Goal: Information Seeking & Learning: Learn about a topic

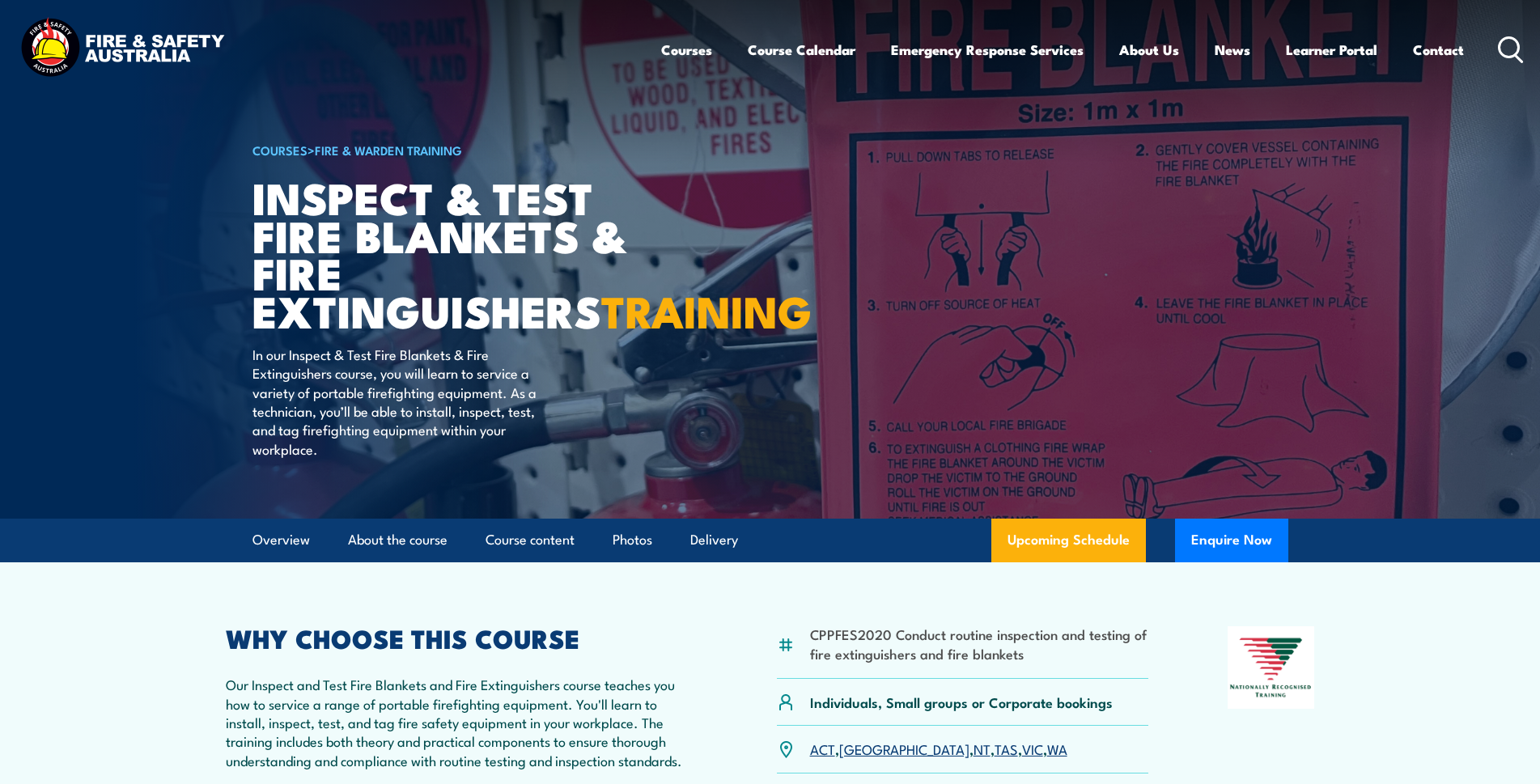
click at [49, 46] on img at bounding box center [121, 49] width 212 height 70
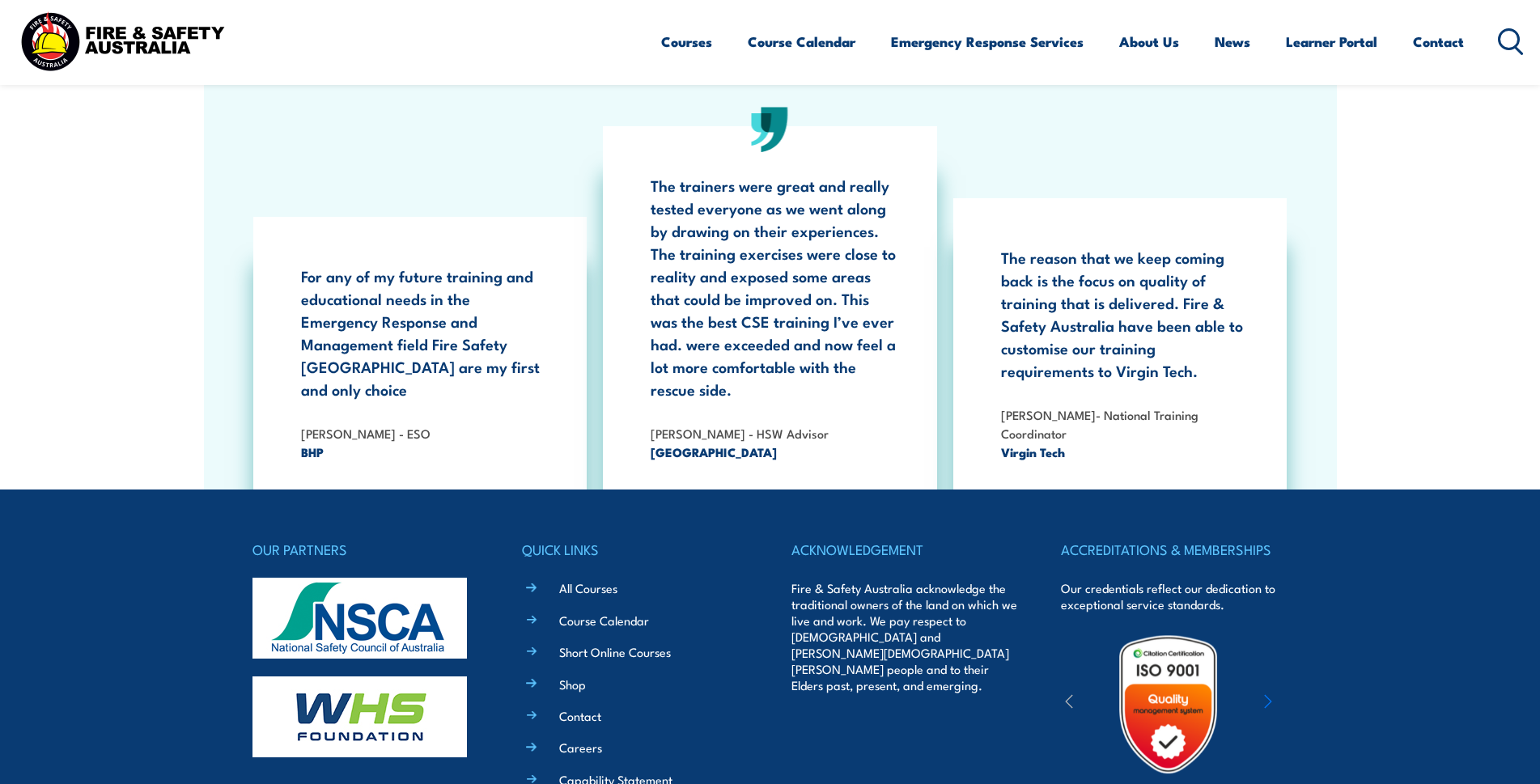
scroll to position [2655, 0]
